Goal: Task Accomplishment & Management: Use online tool/utility

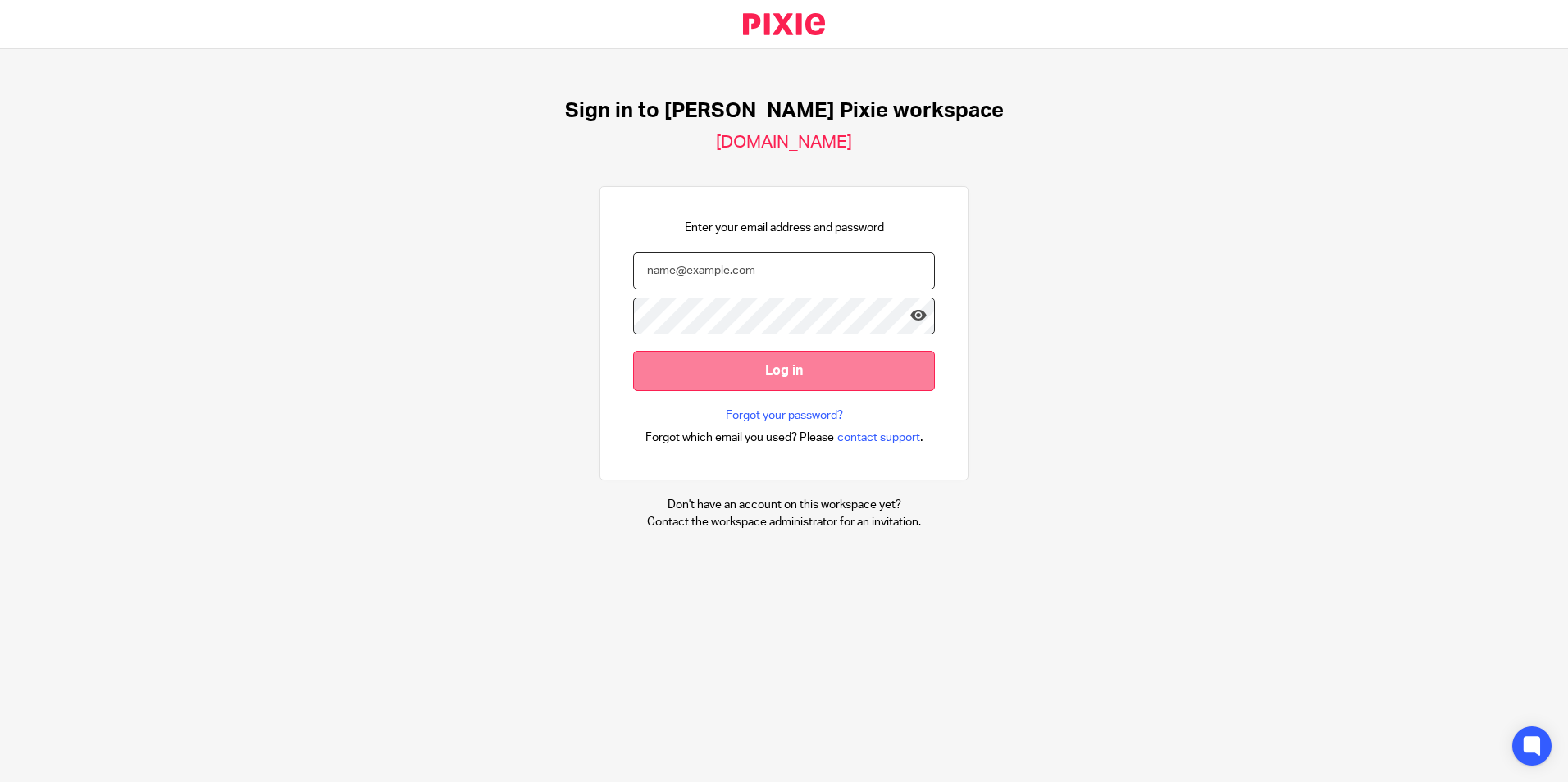
type input "[EMAIL_ADDRESS][DOMAIN_NAME]"
click at [782, 366] on input "Log in" at bounding box center [784, 371] width 302 height 40
